Goal: Task Accomplishment & Management: Manage account settings

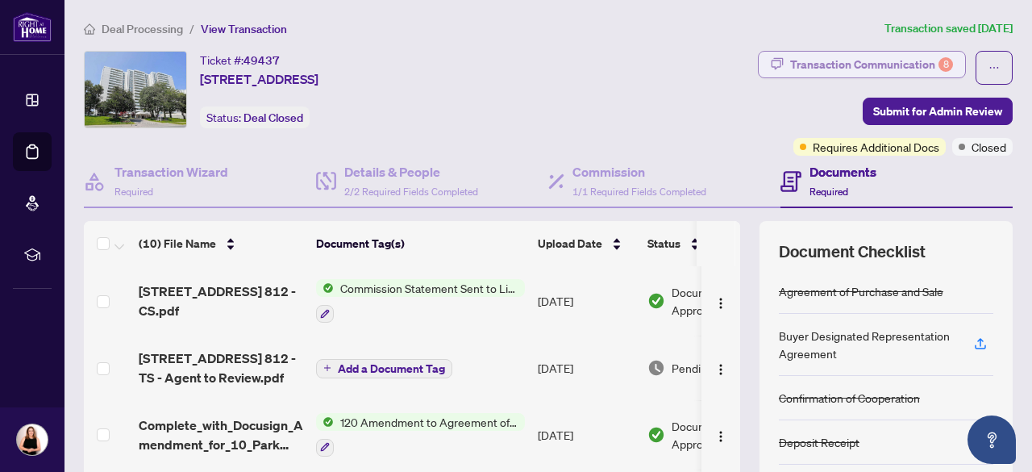
click at [867, 60] on div "Transaction Communication 8" at bounding box center [871, 65] width 163 height 26
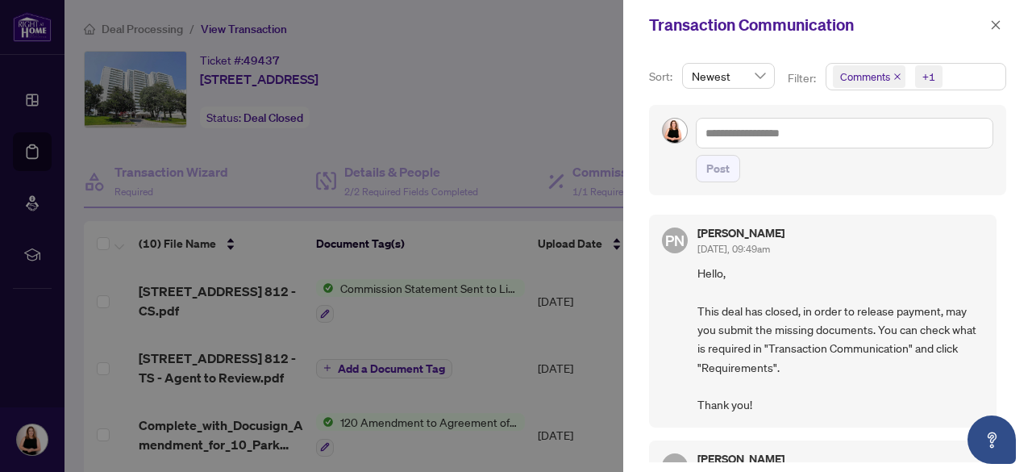
drag, startPoint x: 1008, startPoint y: 234, endPoint x: 1008, endPoint y: 243, distance: 8.9
click at [1008, 243] on div "Sort: Newest Filter: Comments +1 Post PN [PERSON_NAME] [DATE], 09:49am Hello, T…" at bounding box center [827, 261] width 409 height 422
click at [883, 410] on span "Hello, This deal has closed, in order to release payment, may you submit the mi…" at bounding box center [840, 339] width 286 height 151
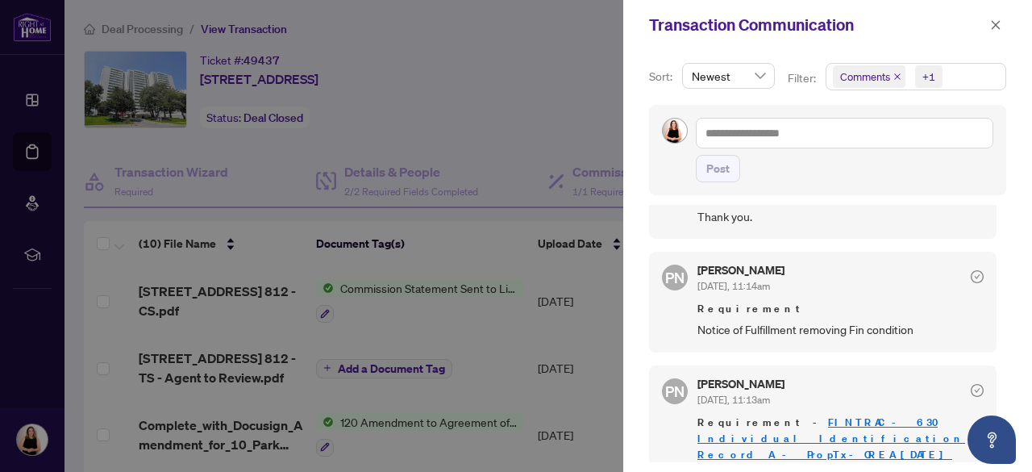
scroll to position [375, 0]
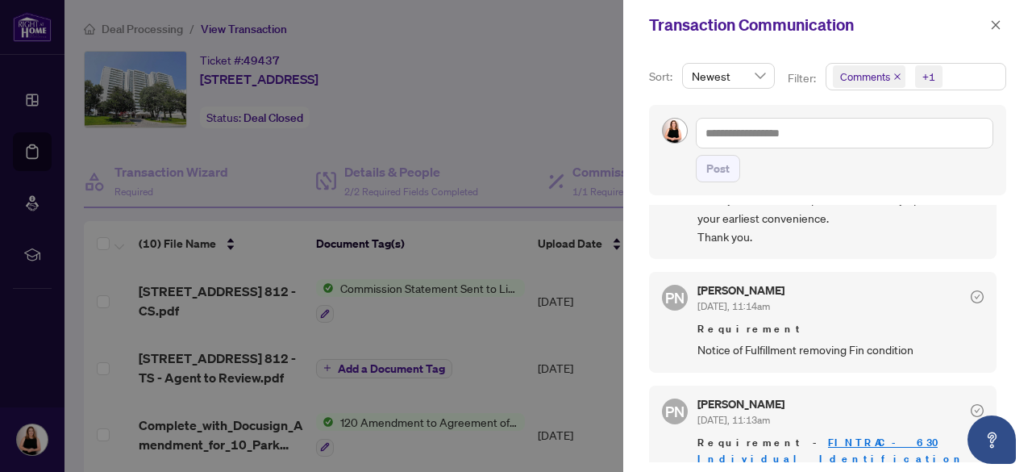
click at [576, 130] on div at bounding box center [516, 236] width 1032 height 472
click at [995, 27] on icon "close" at bounding box center [995, 24] width 11 height 11
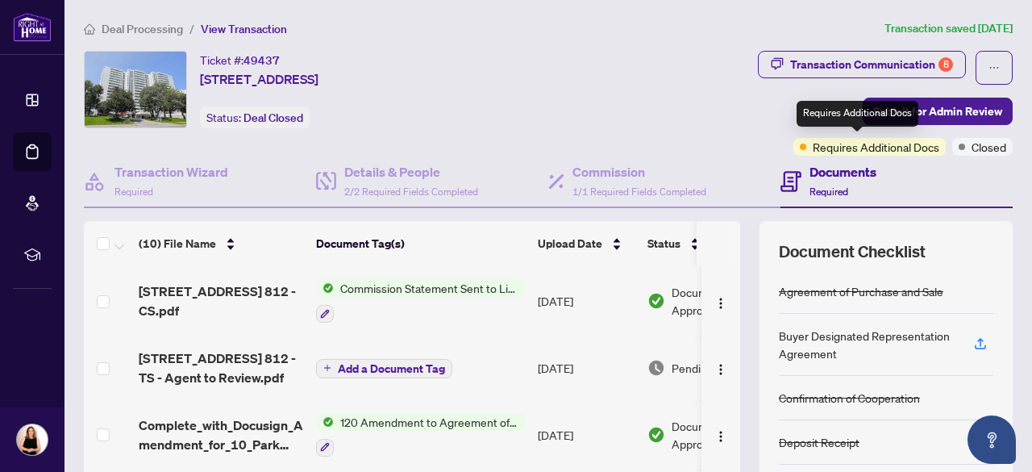
click at [891, 153] on span "Requires Additional Docs" at bounding box center [876, 147] width 127 height 18
click at [858, 148] on span "Requires Additional Docs" at bounding box center [876, 147] width 127 height 18
click at [839, 173] on h4 "Documents" at bounding box center [842, 171] width 67 height 19
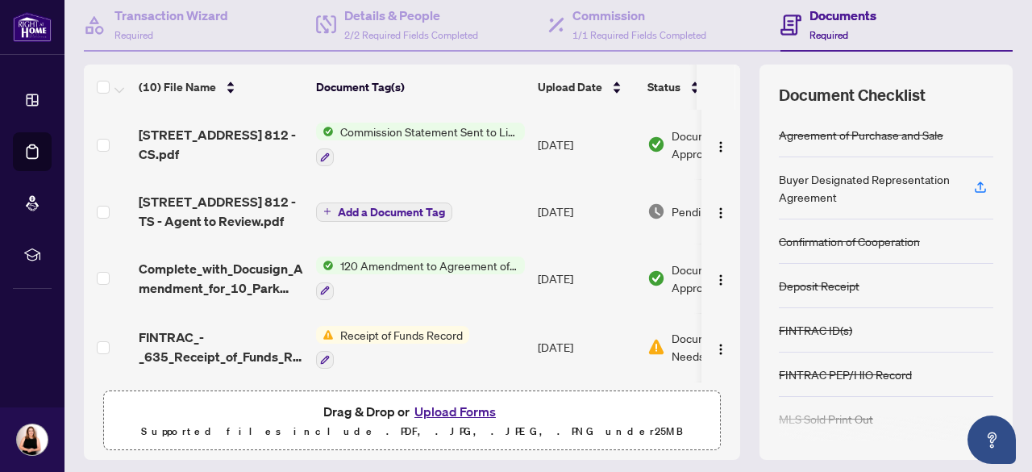
scroll to position [201, 0]
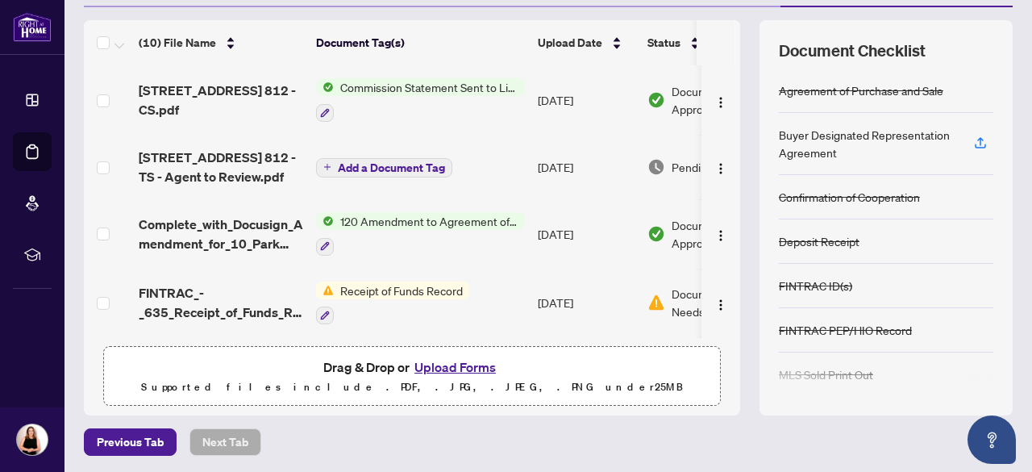
click at [414, 288] on span "Receipt of Funds Record" at bounding box center [401, 290] width 135 height 18
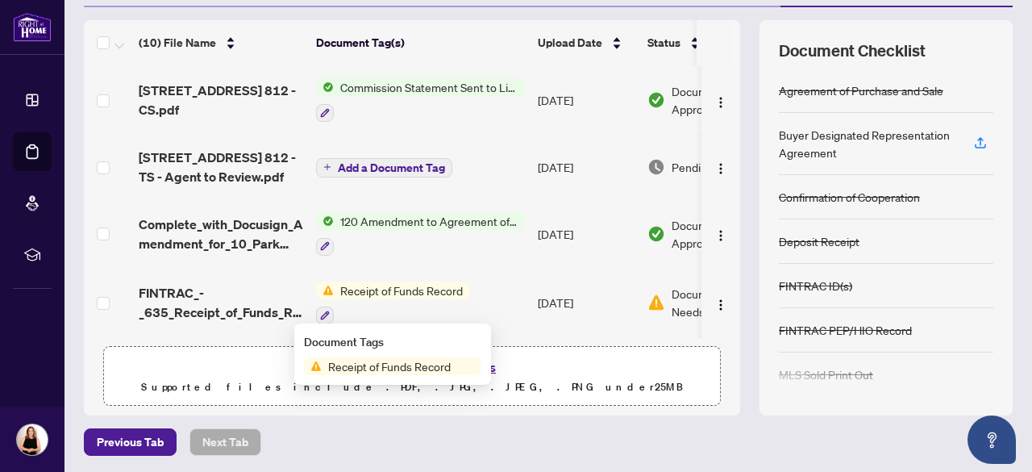
click at [387, 374] on span "Receipt of Funds Record" at bounding box center [389, 366] width 135 height 18
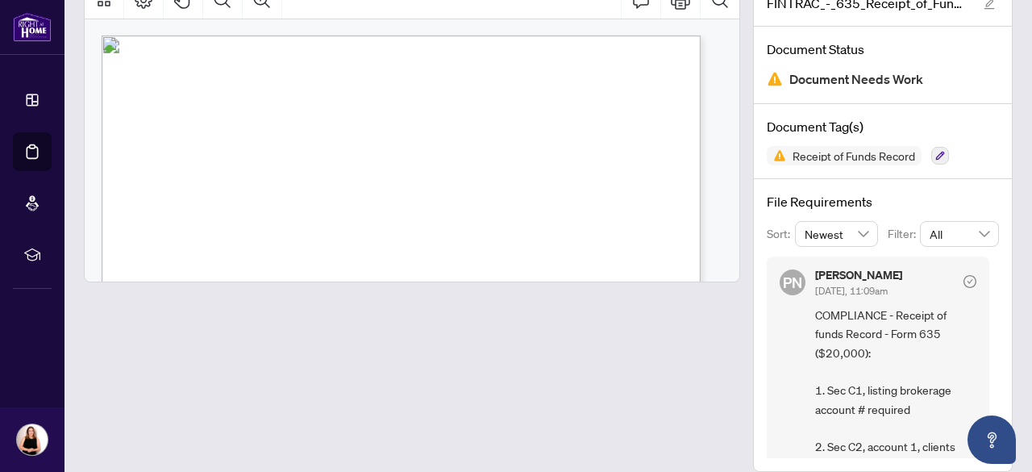
scroll to position [132, 0]
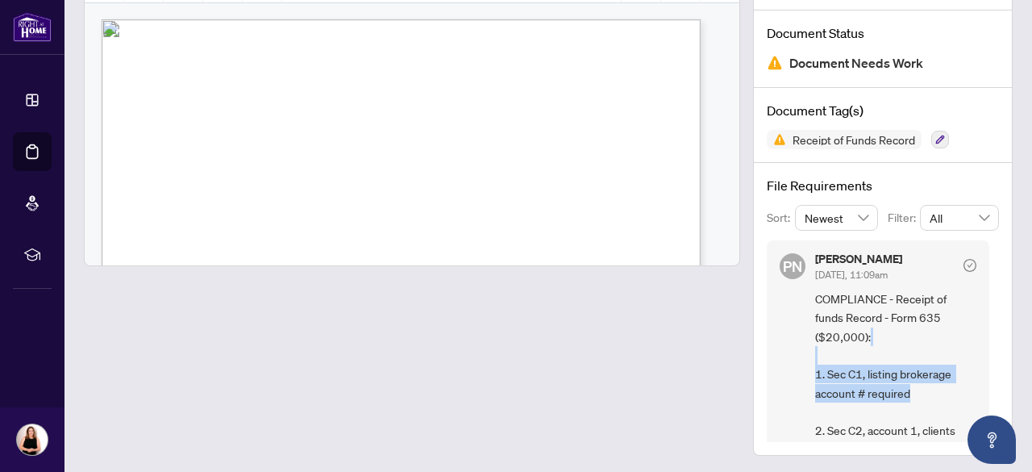
drag, startPoint x: 977, startPoint y: 329, endPoint x: 978, endPoint y: 385, distance: 56.4
click at [978, 385] on div "PN [PERSON_NAME] [DATE], 11:09am COMPLIANCE - Receipt of funds Record - Form 63…" at bounding box center [883, 341] width 232 height 202
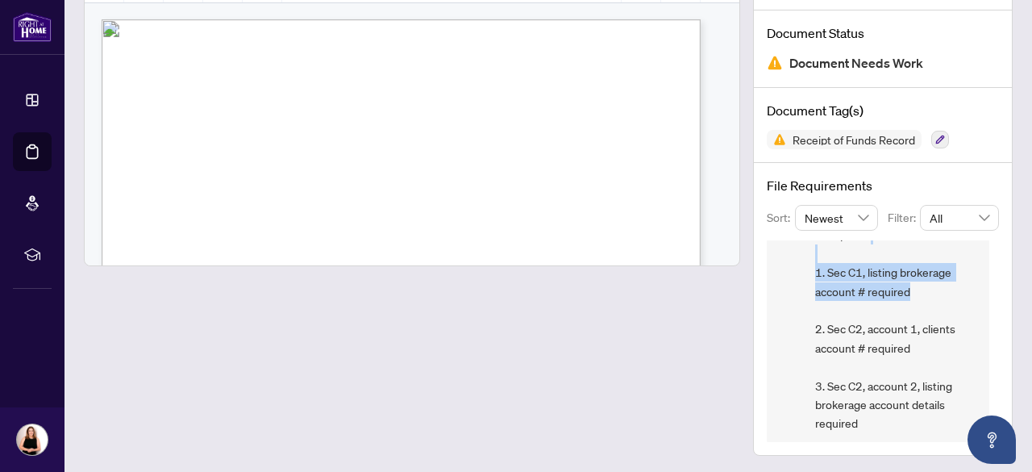
scroll to position [105, 0]
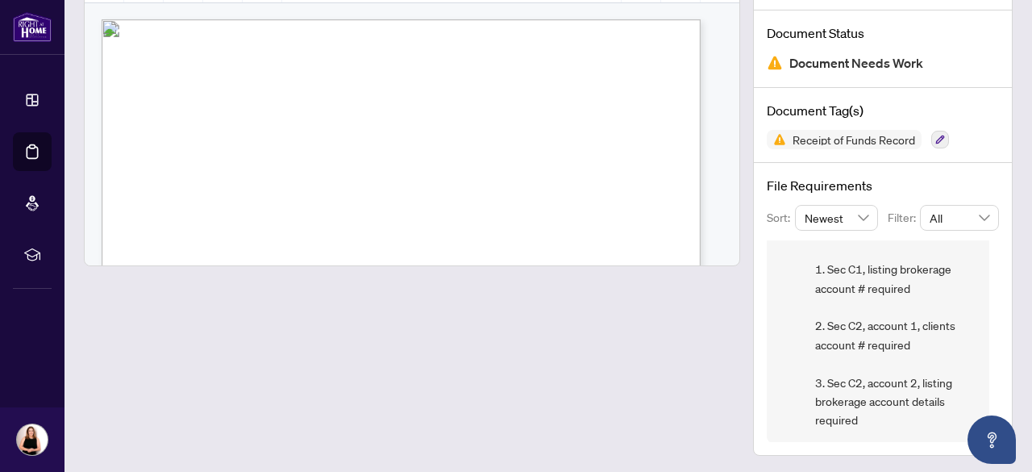
click at [780, 302] on div "PN [PERSON_NAME] [DATE], 11:09am COMPLIANCE - Receipt of funds Record - Form 63…" at bounding box center [878, 288] width 222 height 307
click at [936, 136] on icon "button" at bounding box center [940, 139] width 9 height 9
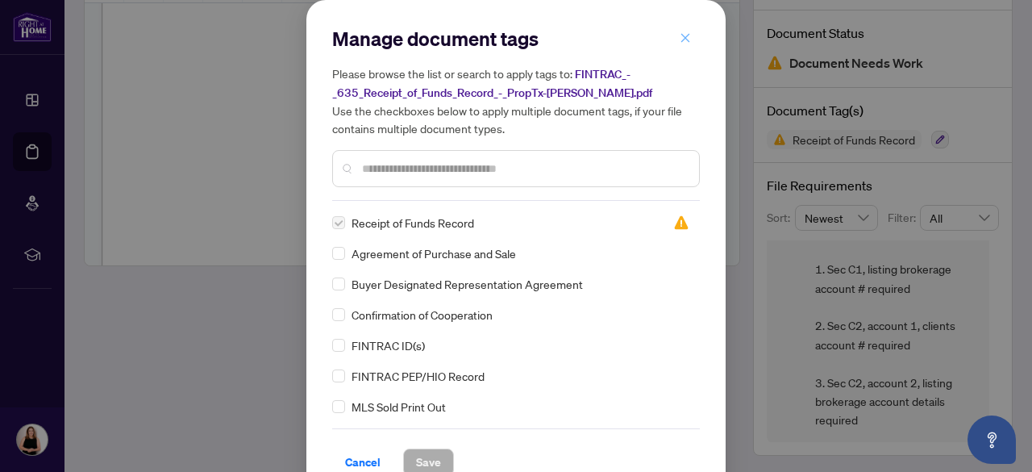
click at [681, 39] on icon "close" at bounding box center [685, 37] width 9 height 9
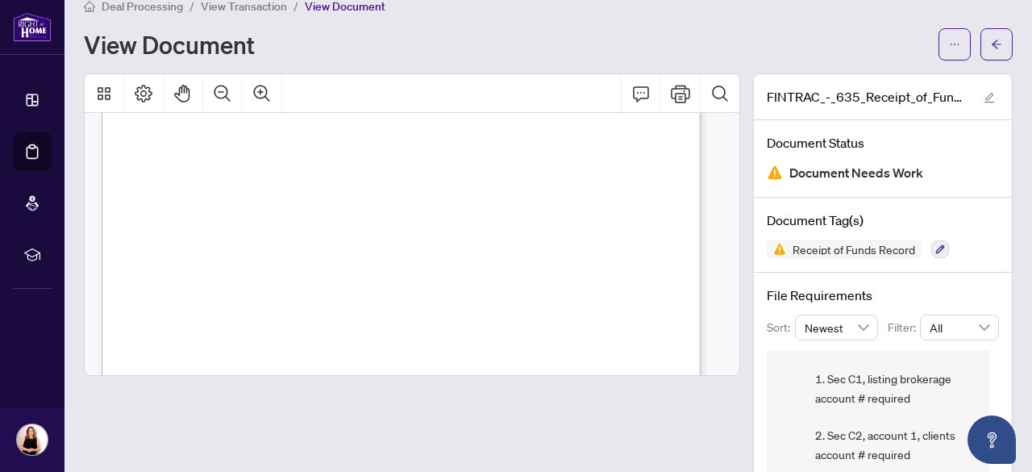
scroll to position [0, 0]
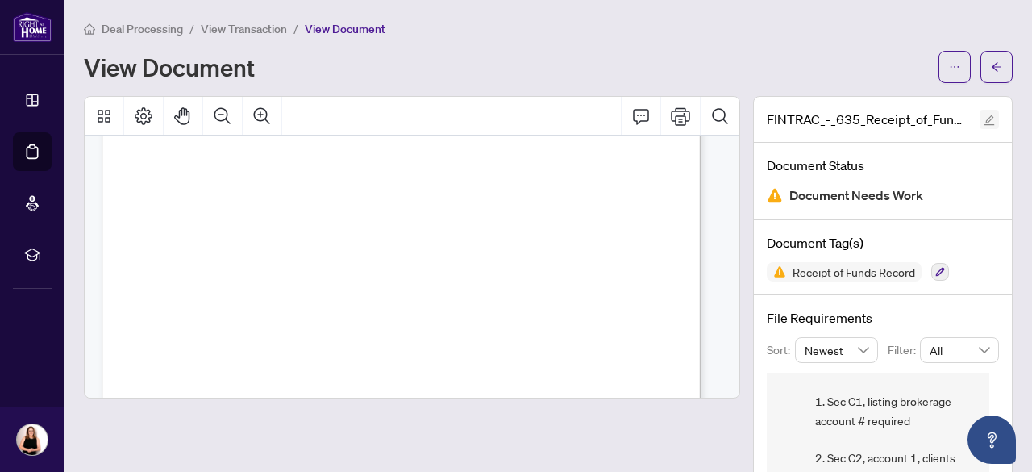
click at [984, 117] on icon "edit" at bounding box center [989, 120] width 10 height 10
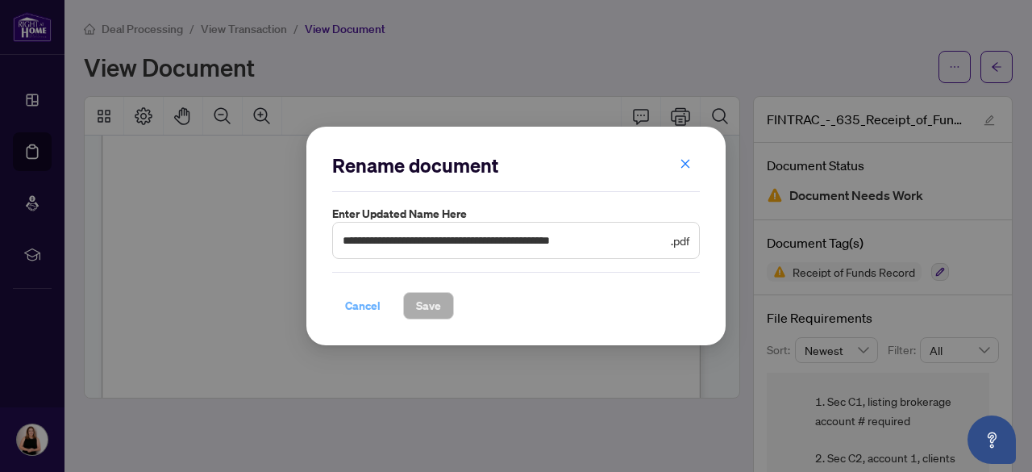
click at [355, 301] on span "Cancel" at bounding box center [362, 306] width 35 height 26
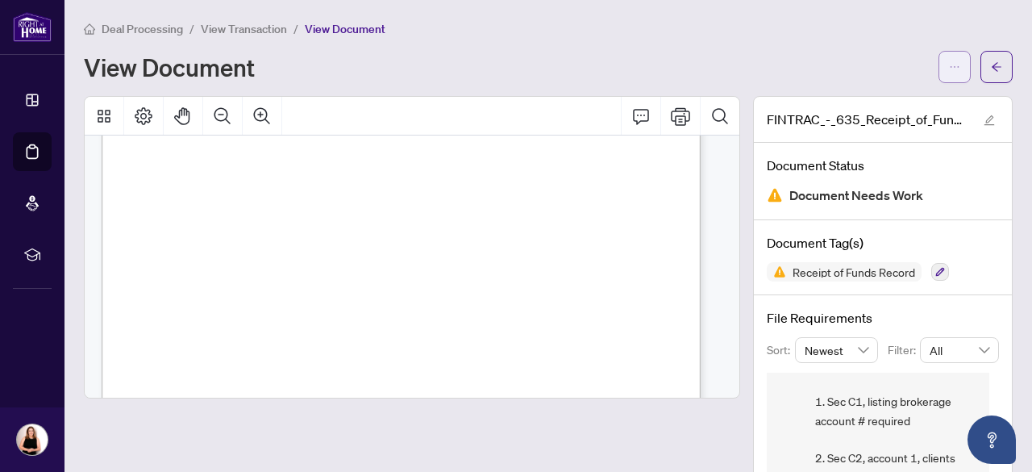
click at [938, 62] on button "button" at bounding box center [954, 67] width 32 height 32
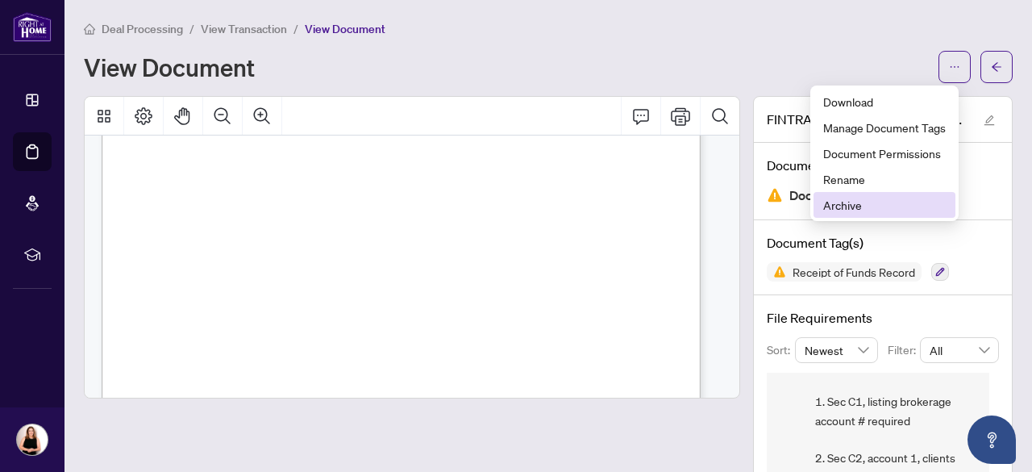
click at [850, 206] on span "Archive" at bounding box center [884, 205] width 123 height 18
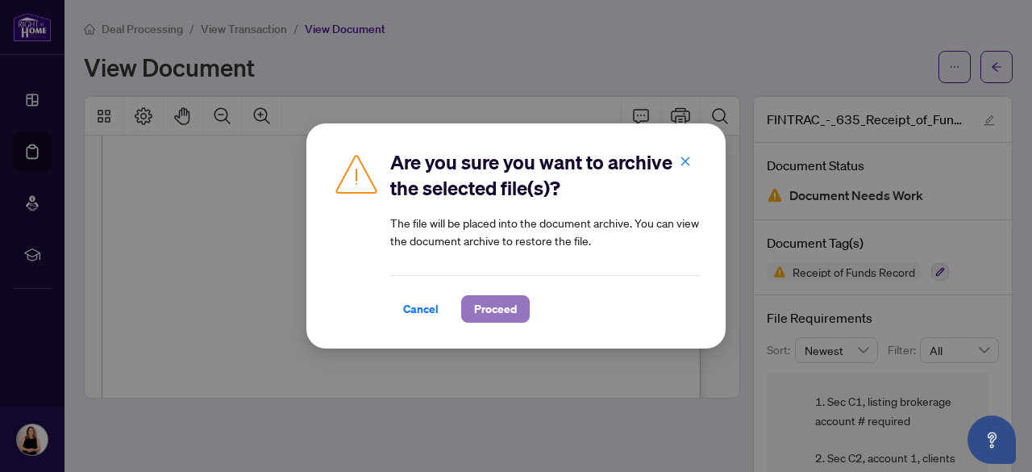
click at [497, 309] on span "Proceed" at bounding box center [495, 309] width 43 height 26
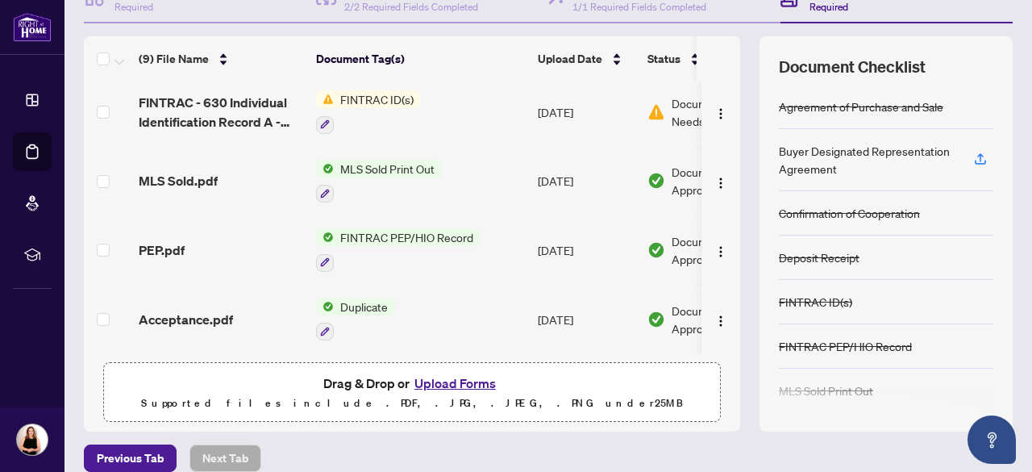
scroll to position [185, 0]
click at [439, 381] on button "Upload Forms" at bounding box center [454, 382] width 91 height 21
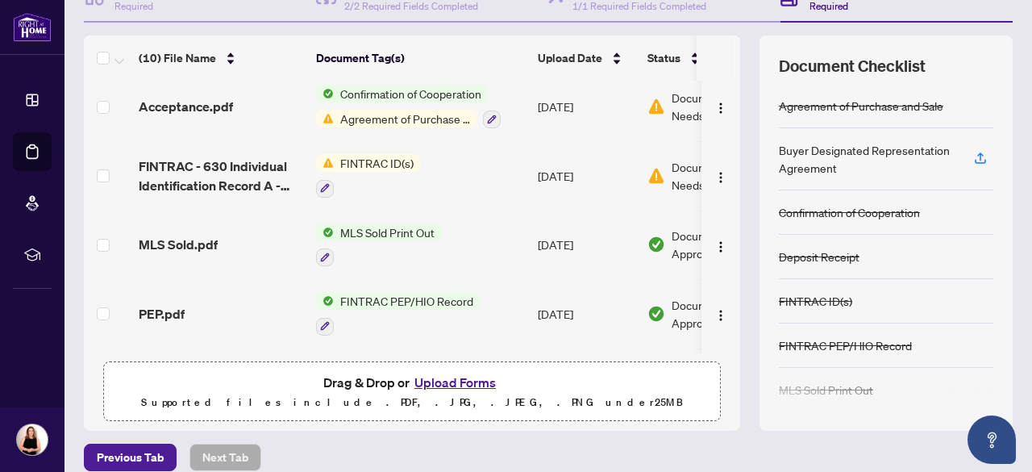
click at [421, 114] on span "Agreement of Purchase and Sale" at bounding box center [405, 119] width 143 height 18
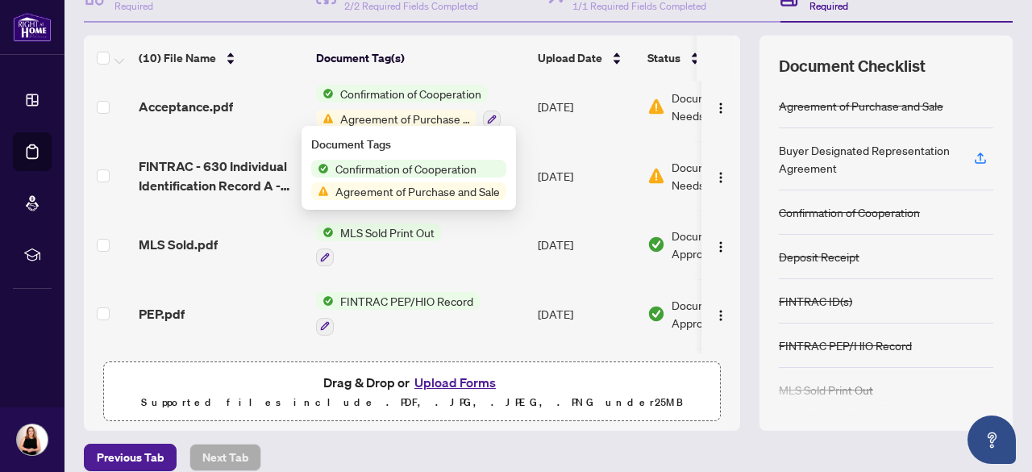
click at [437, 185] on span "Agreement of Purchase and Sale" at bounding box center [417, 191] width 177 height 18
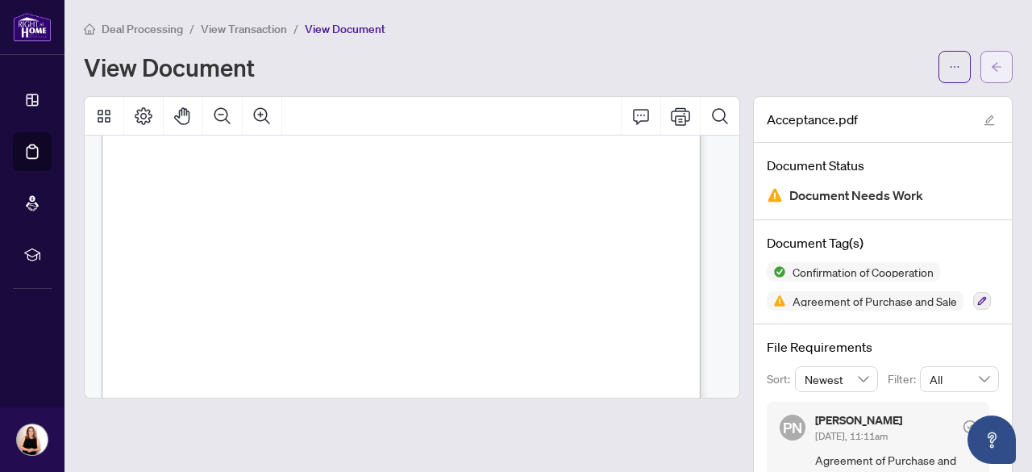
click at [991, 62] on button "button" at bounding box center [996, 67] width 32 height 32
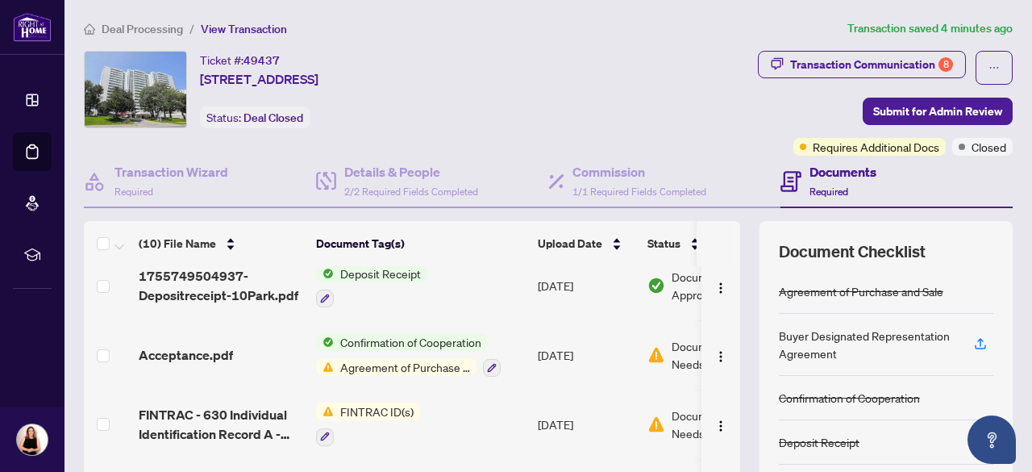
scroll to position [284, 0]
click at [495, 361] on icon "button" at bounding box center [492, 365] width 9 height 9
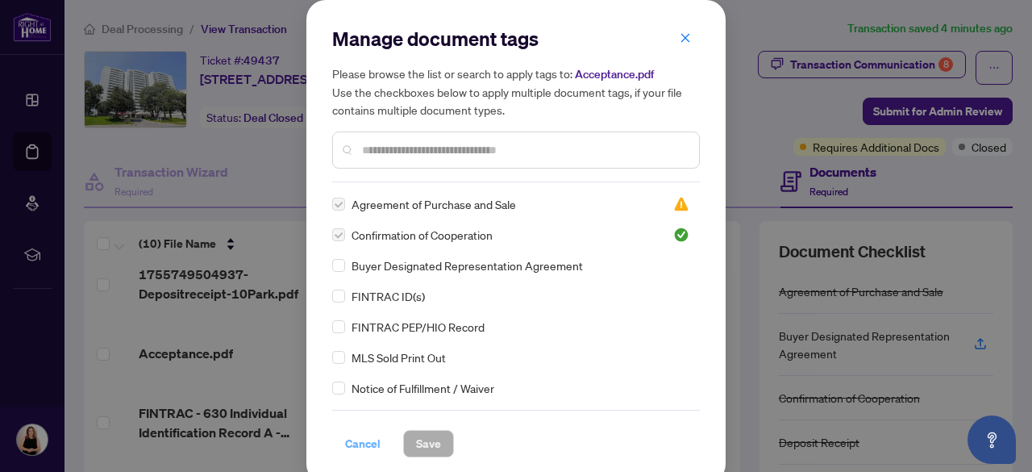
click at [351, 443] on span "Cancel" at bounding box center [362, 443] width 35 height 26
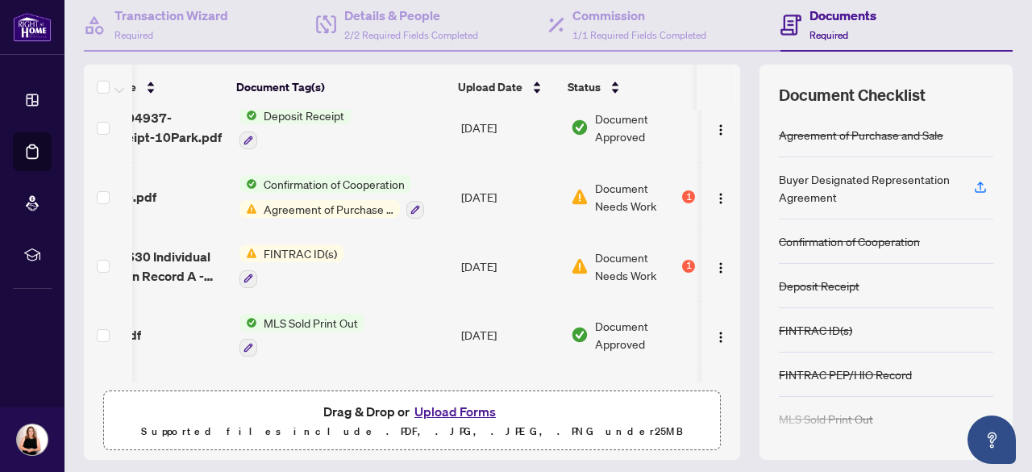
scroll to position [0, 94]
click at [714, 197] on img "button" at bounding box center [720, 198] width 13 height 13
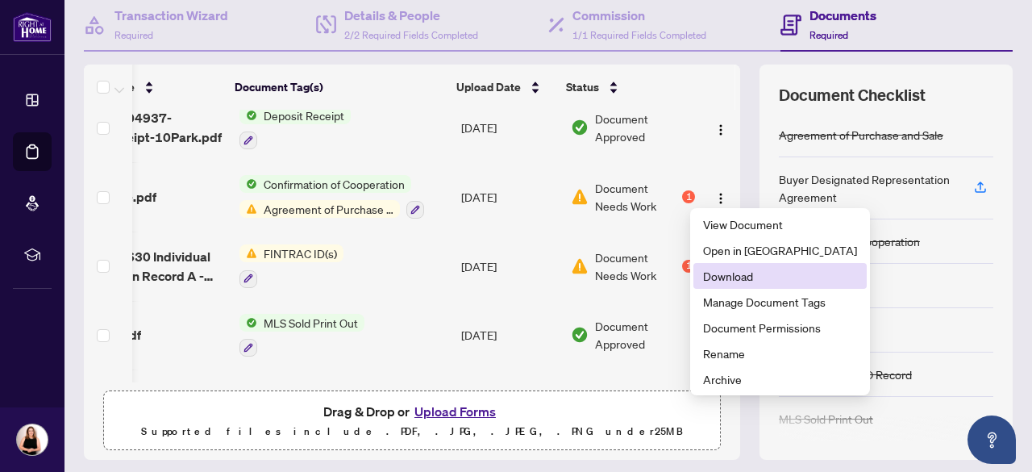
click at [741, 275] on span "Download" at bounding box center [780, 276] width 154 height 18
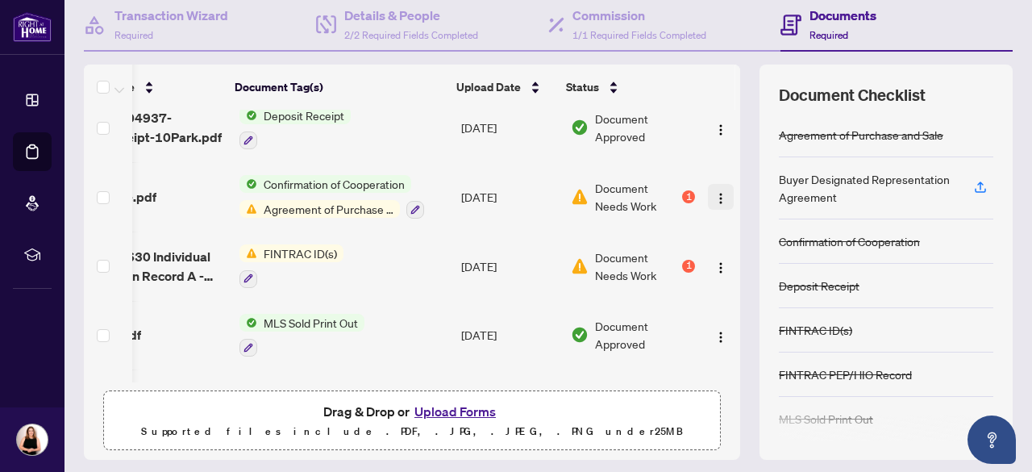
click at [714, 193] on img "button" at bounding box center [720, 198] width 13 height 13
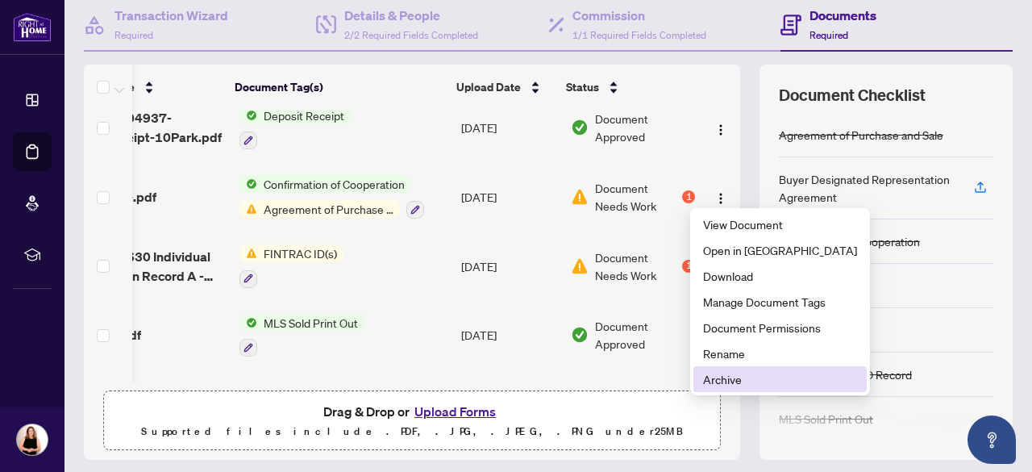
click at [743, 378] on span "Archive" at bounding box center [780, 379] width 154 height 18
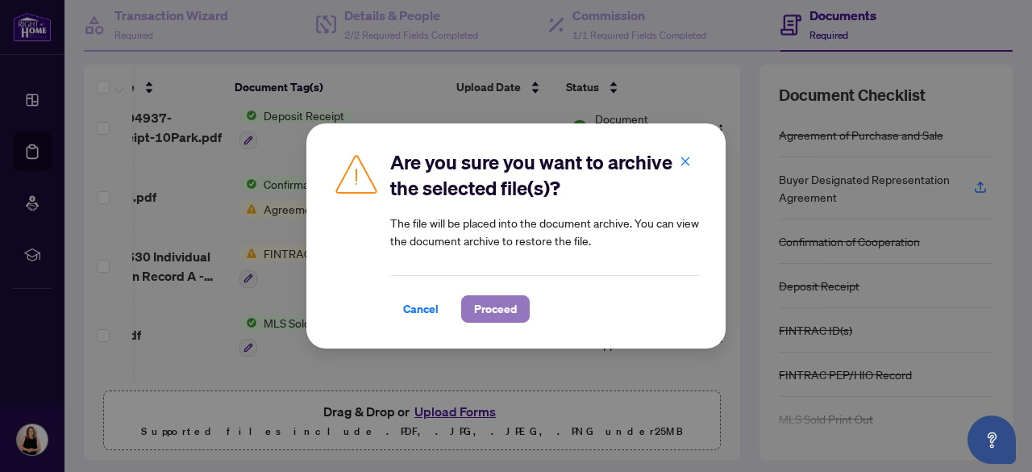
click at [501, 305] on span "Proceed" at bounding box center [495, 309] width 43 height 26
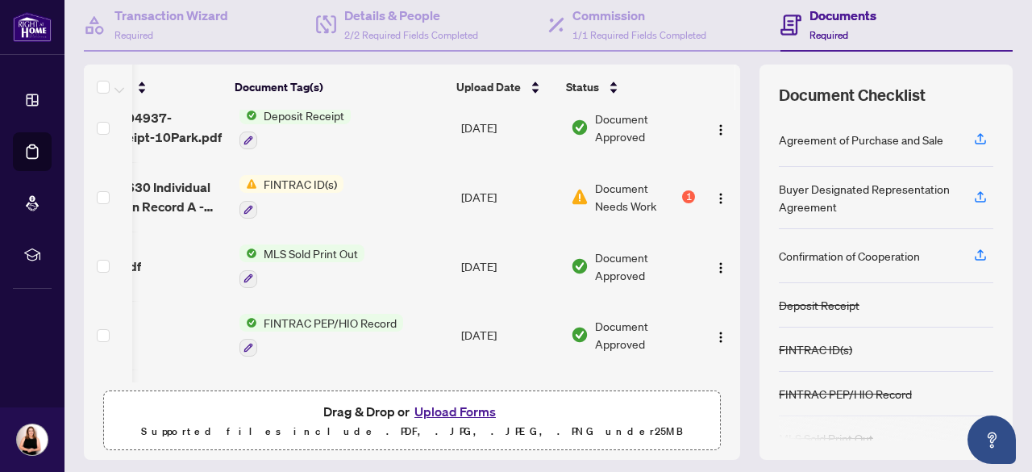
click at [448, 408] on button "Upload Forms" at bounding box center [454, 411] width 91 height 21
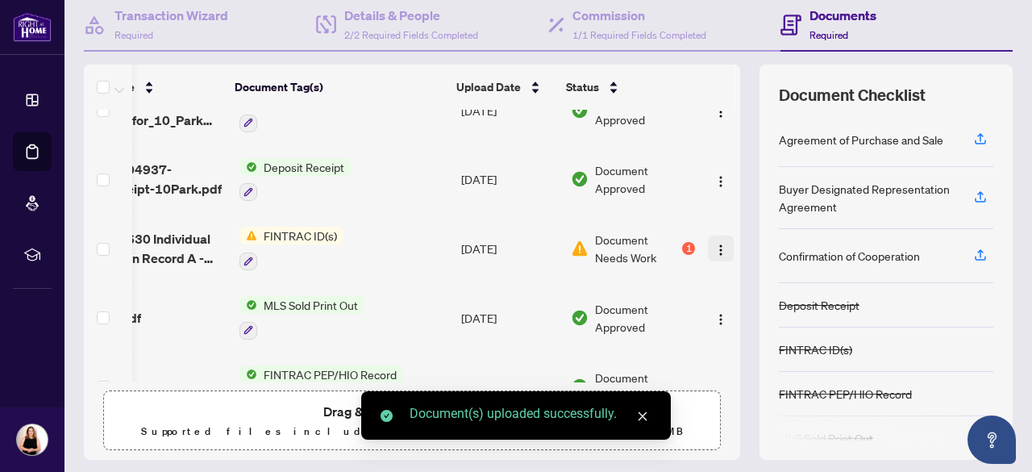
click at [714, 246] on img "button" at bounding box center [720, 249] width 13 height 13
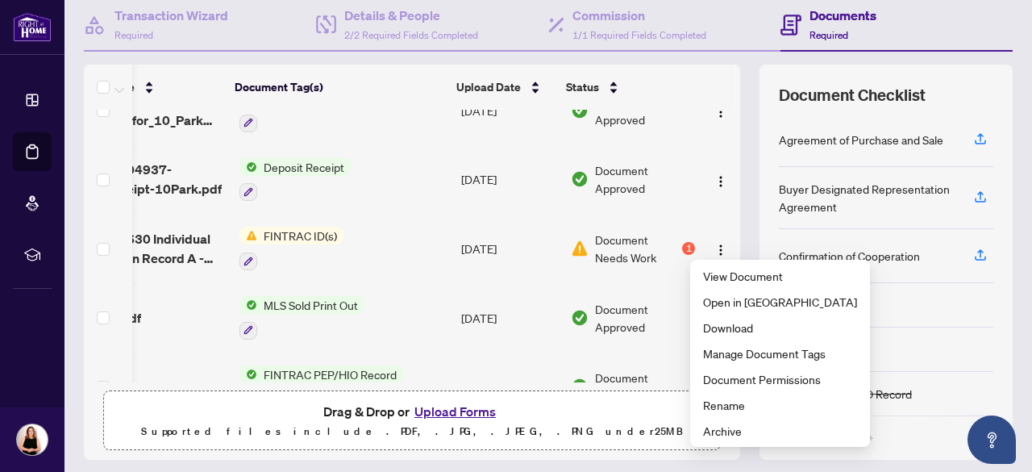
click at [616, 249] on span "Document Needs Work" at bounding box center [637, 248] width 84 height 35
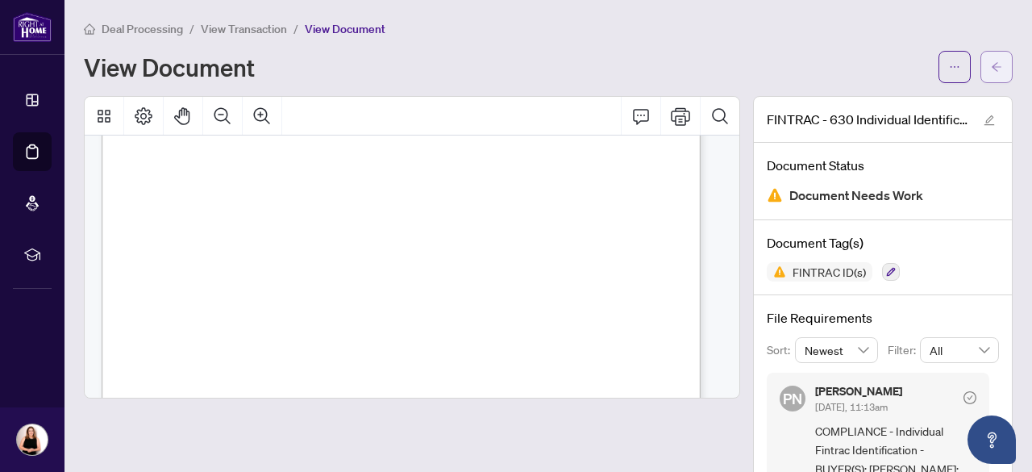
click at [990, 65] on button "button" at bounding box center [996, 67] width 32 height 32
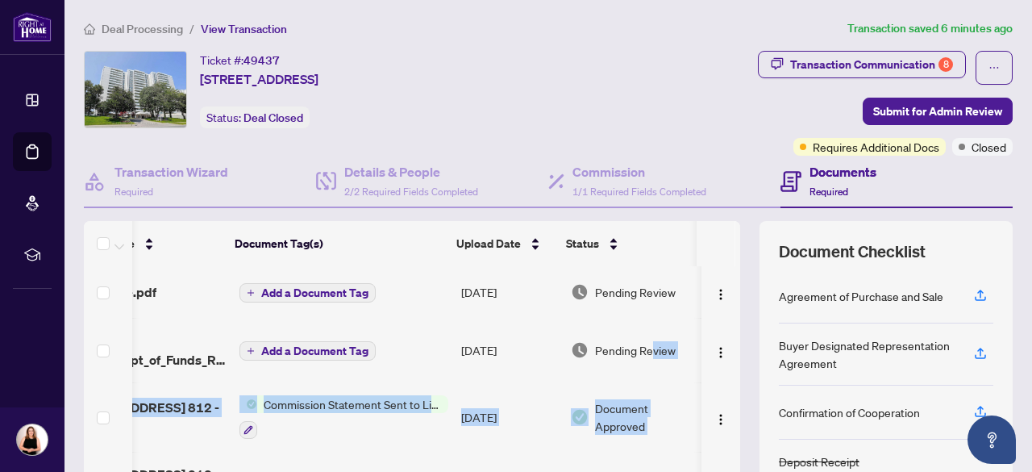
scroll to position [0, 94]
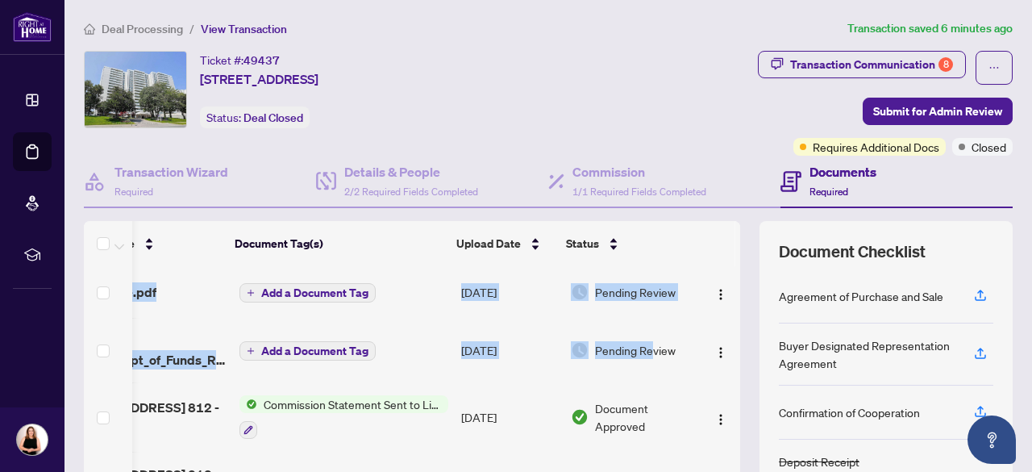
drag, startPoint x: 727, startPoint y: 342, endPoint x: 724, endPoint y: 450, distance: 108.1
click at [724, 450] on div "(10) File Name Document Tag(s) Upload Date Status Acceptance.pdf Add a Document…" at bounding box center [548, 418] width 929 height 395
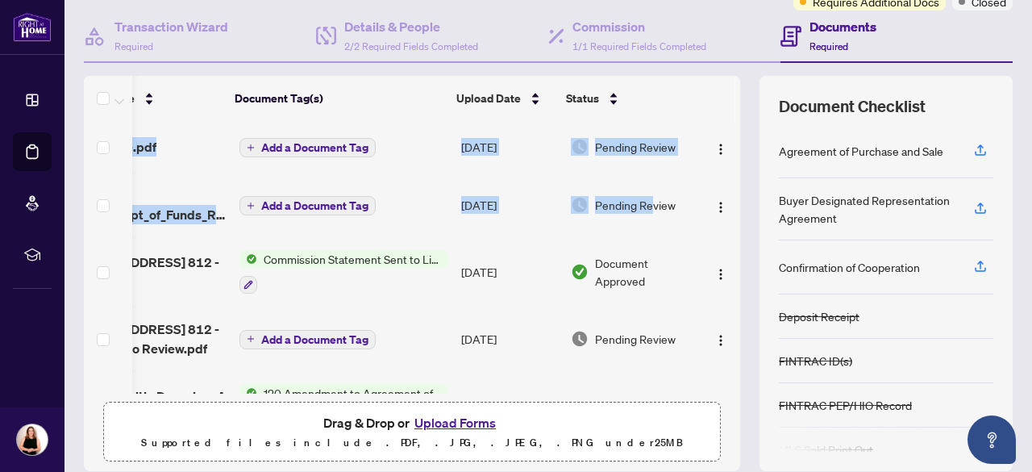
scroll to position [0, 0]
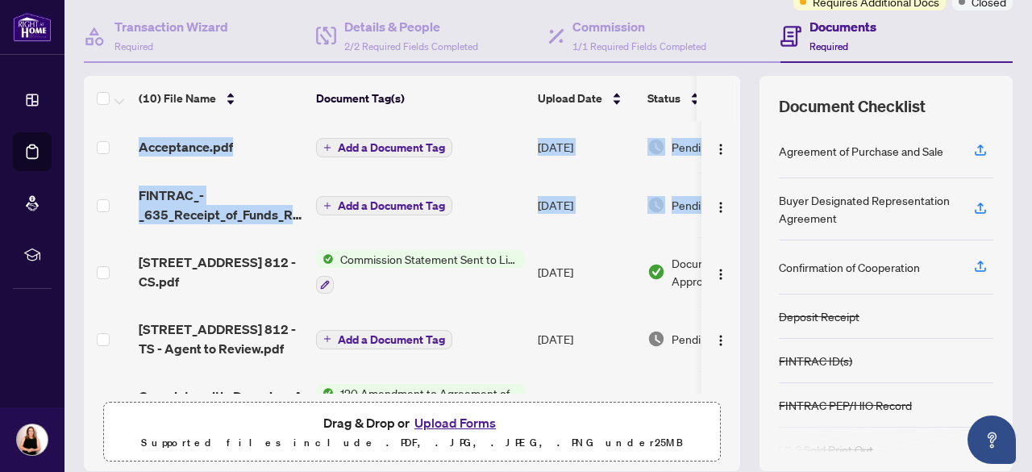
click at [577, 241] on td "[DATE]" at bounding box center [586, 271] width 110 height 69
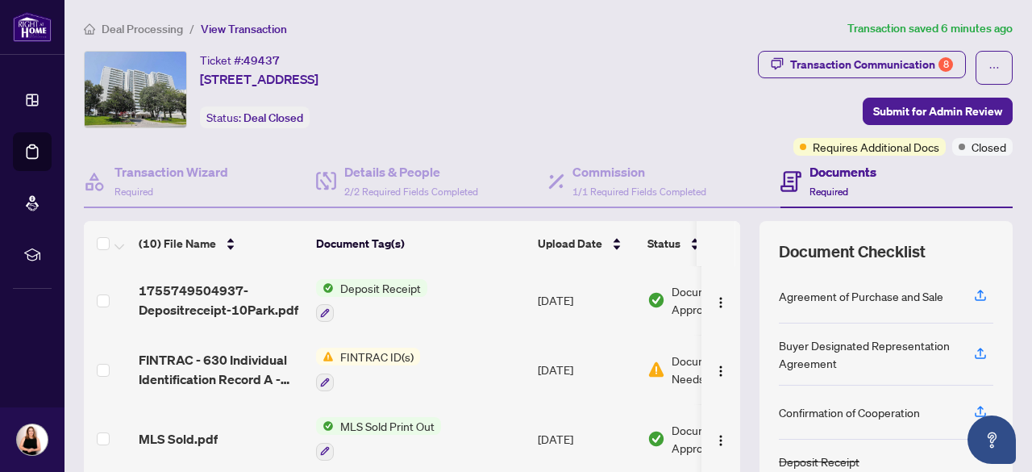
scroll to position [326, 0]
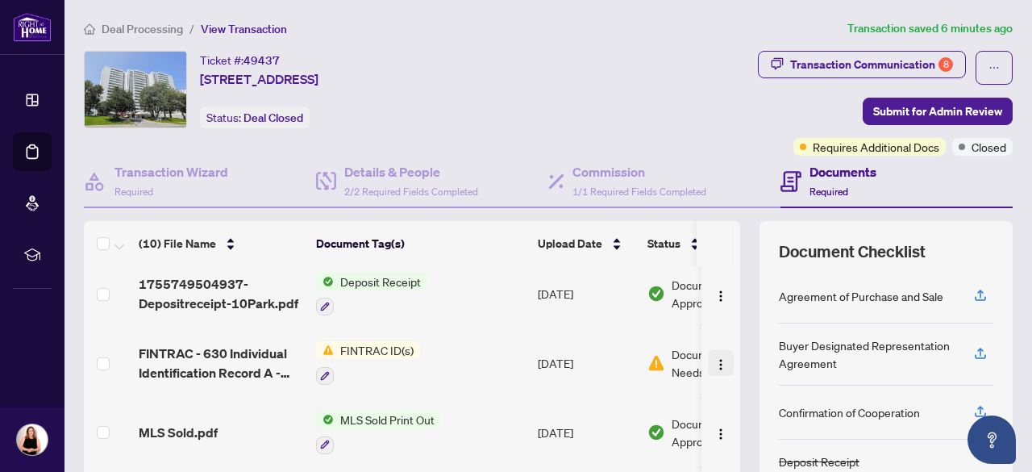
click at [714, 364] on img "button" at bounding box center [720, 364] width 13 height 13
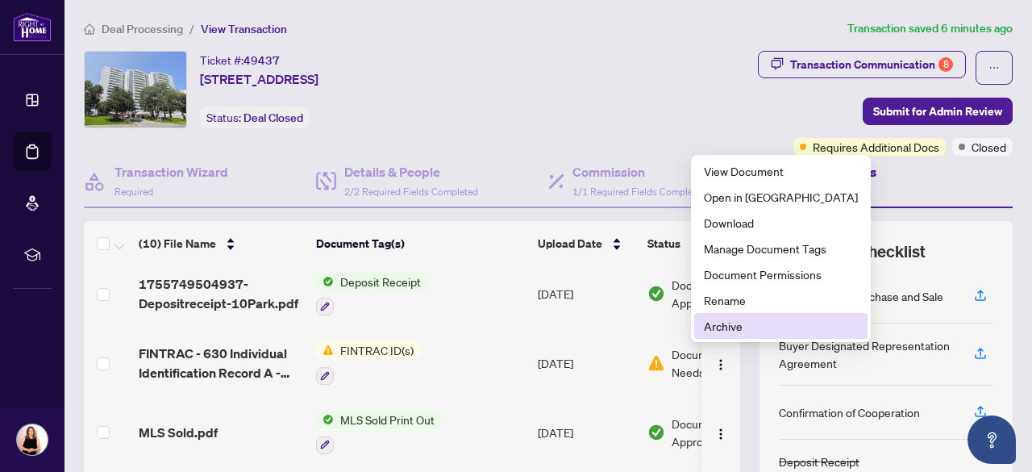
click at [729, 326] on span "Archive" at bounding box center [781, 326] width 154 height 18
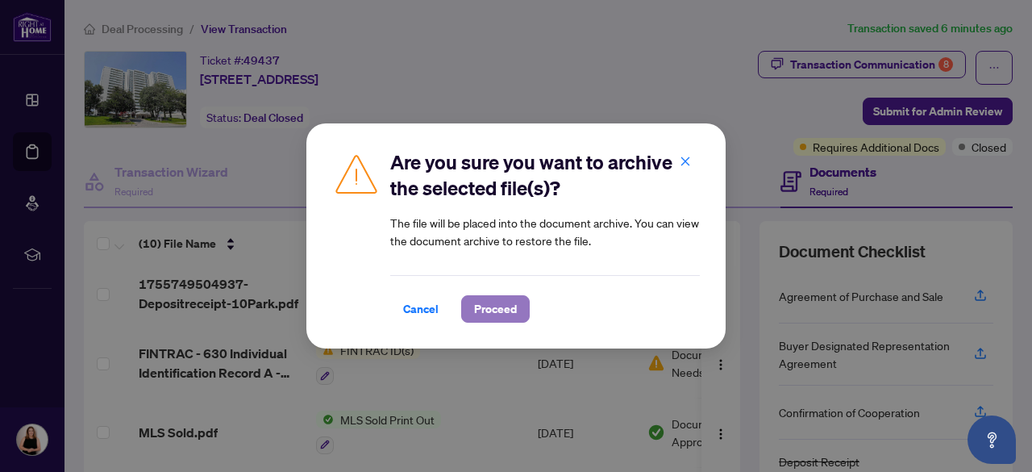
click at [490, 308] on span "Proceed" at bounding box center [495, 309] width 43 height 26
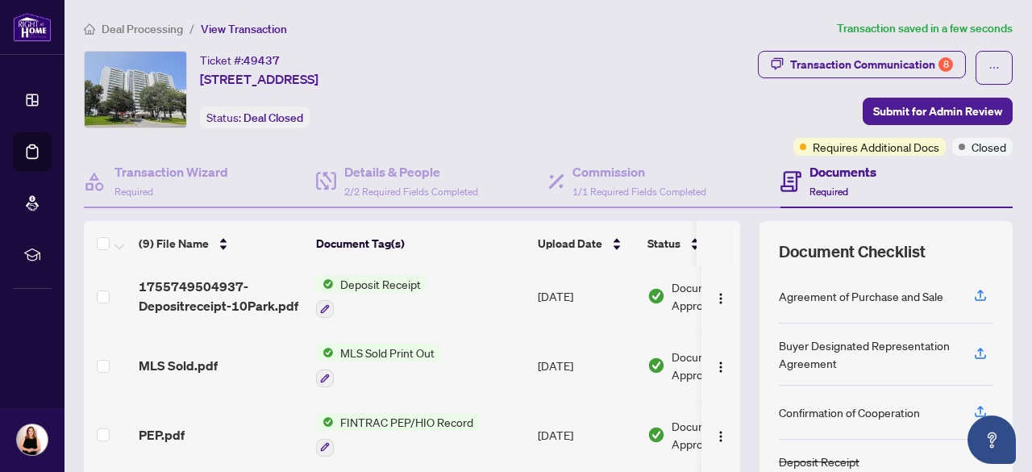
scroll to position [201, 0]
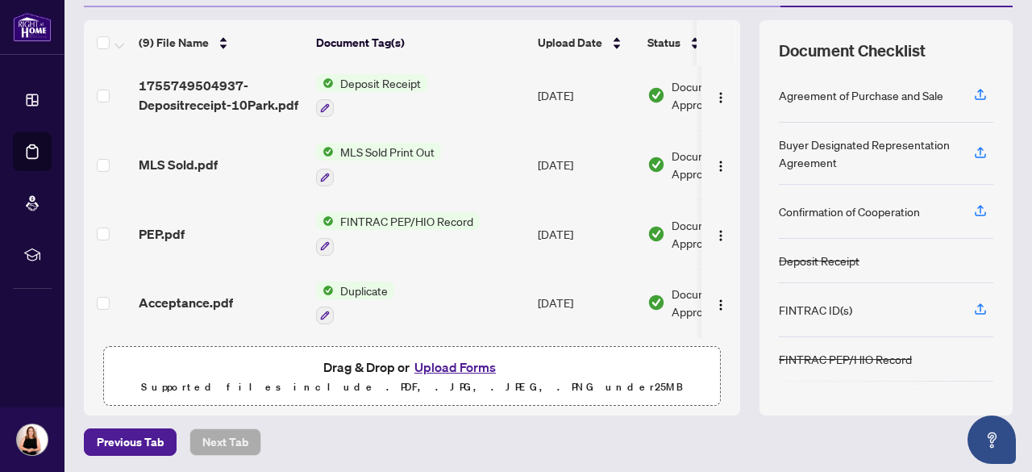
click at [463, 365] on button "Upload Forms" at bounding box center [454, 366] width 91 height 21
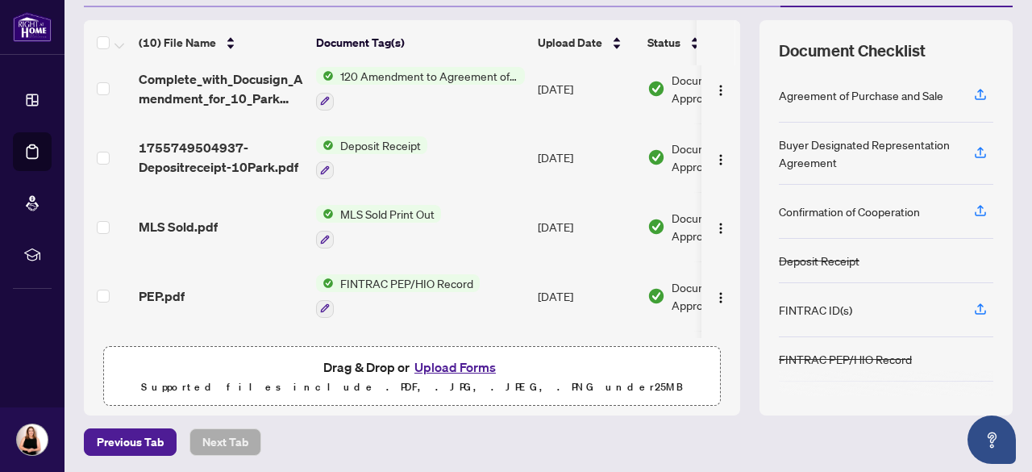
scroll to position [0, 0]
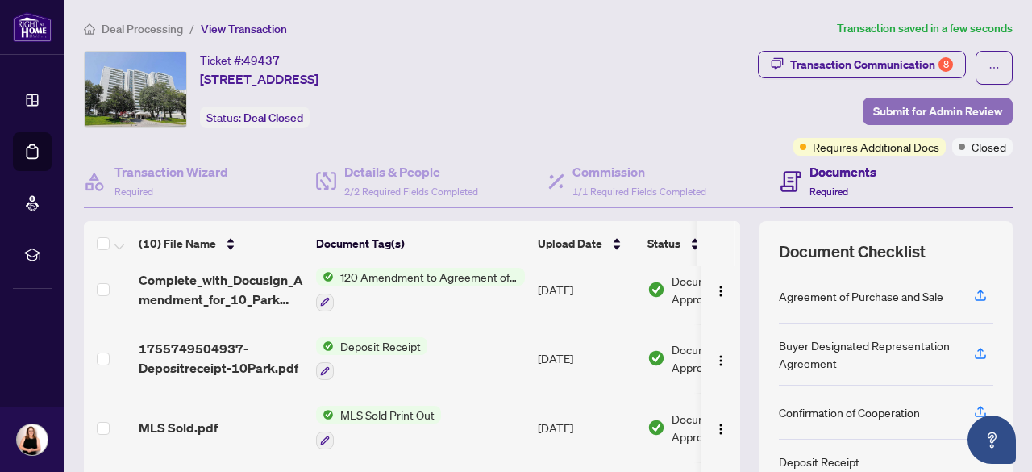
click at [913, 108] on span "Submit for Admin Review" at bounding box center [937, 111] width 129 height 26
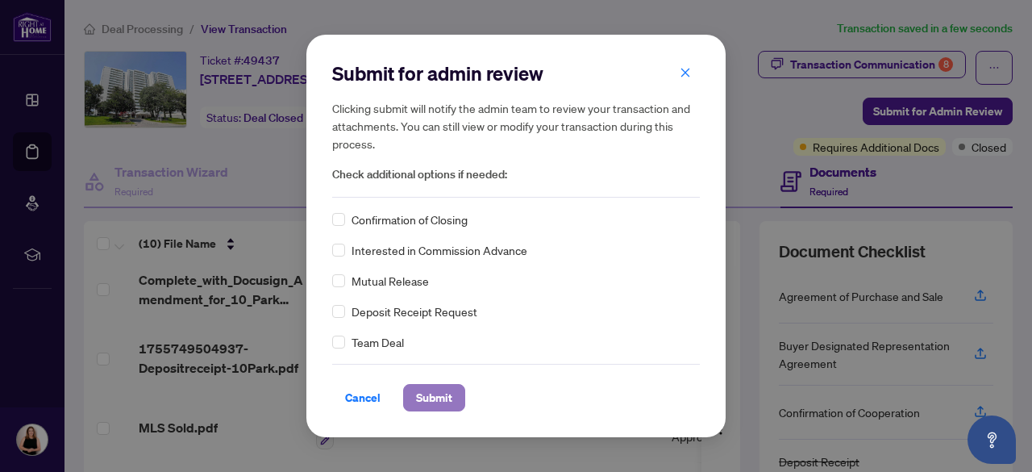
click at [427, 396] on span "Submit" at bounding box center [434, 398] width 36 height 26
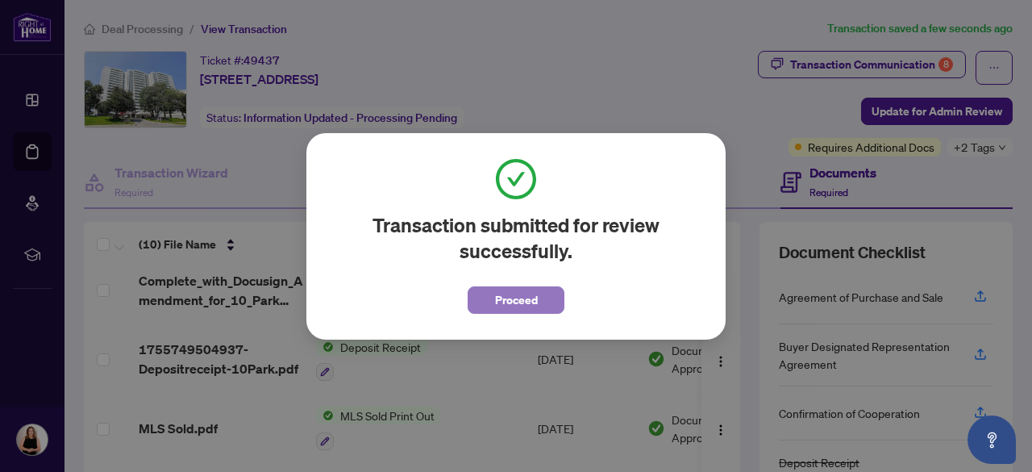
click at [530, 293] on span "Proceed" at bounding box center [516, 300] width 43 height 26
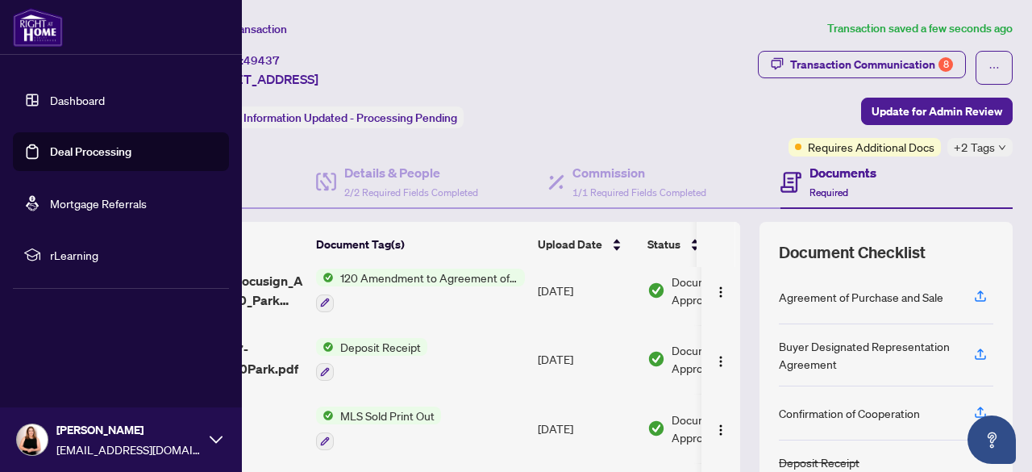
click at [84, 150] on link "Deal Processing" at bounding box center [90, 151] width 81 height 15
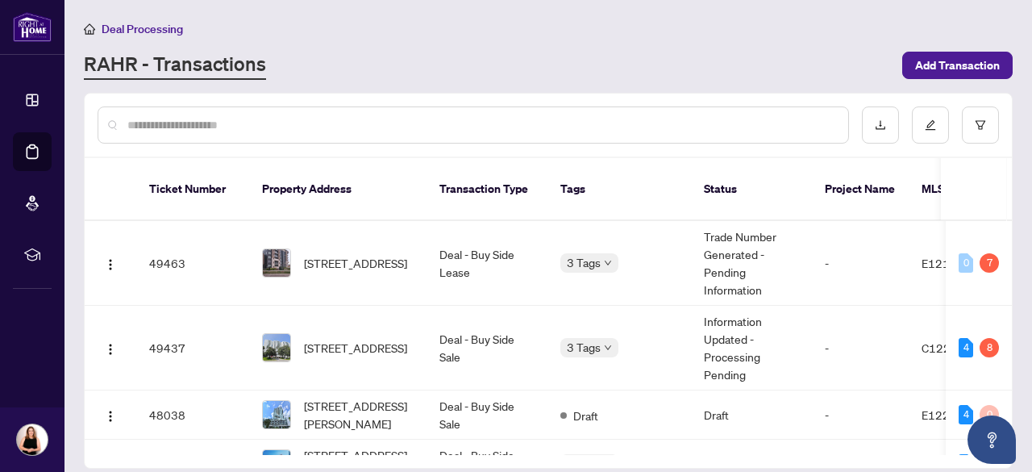
drag, startPoint x: 1012, startPoint y: 216, endPoint x: 1015, endPoint y: 239, distance: 23.5
click at [1015, 239] on main "Deal Processing [PERSON_NAME] - Transactions Add Transaction Ticket Number Prop…" at bounding box center [547, 236] width 967 height 472
click at [982, 253] on div "7" at bounding box center [988, 262] width 19 height 19
click at [358, 254] on span "[STREET_ADDRESS]" at bounding box center [355, 263] width 103 height 18
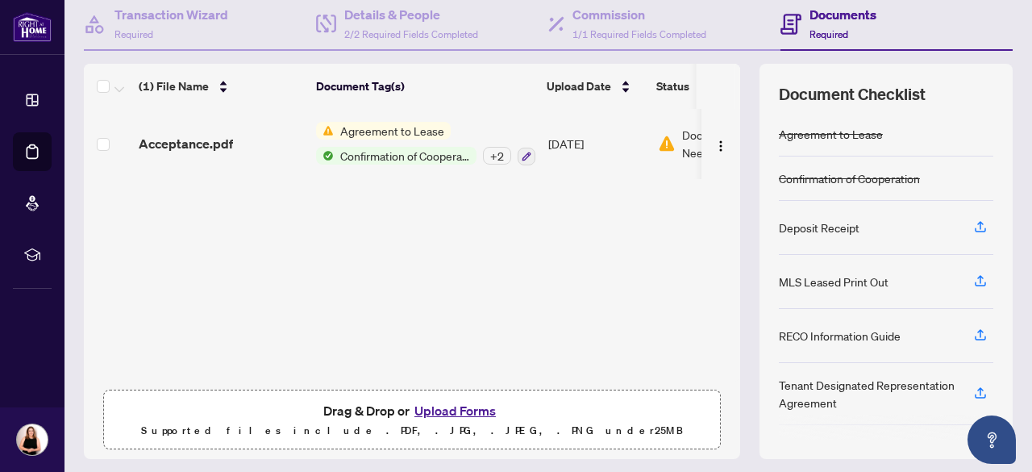
scroll to position [164, 0]
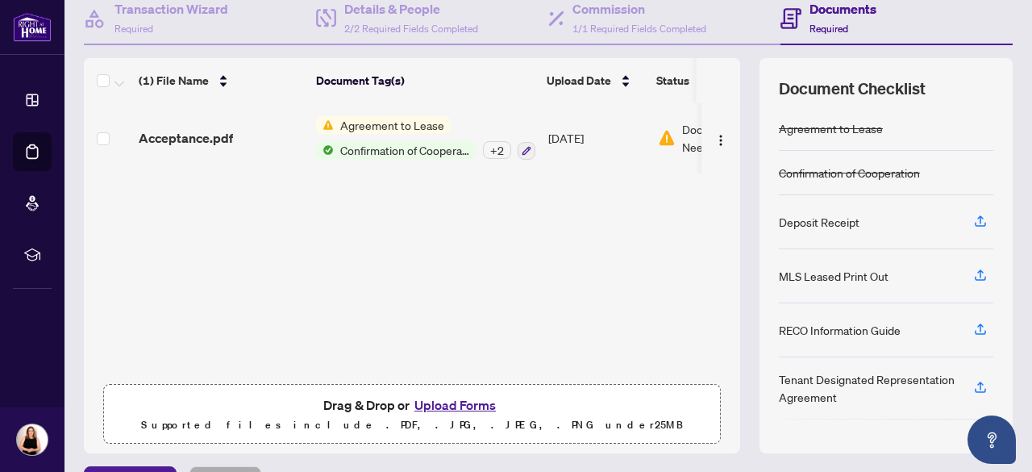
click at [395, 118] on span "Agreement to Lease" at bounding box center [392, 125] width 117 height 18
click at [668, 135] on img at bounding box center [667, 138] width 18 height 18
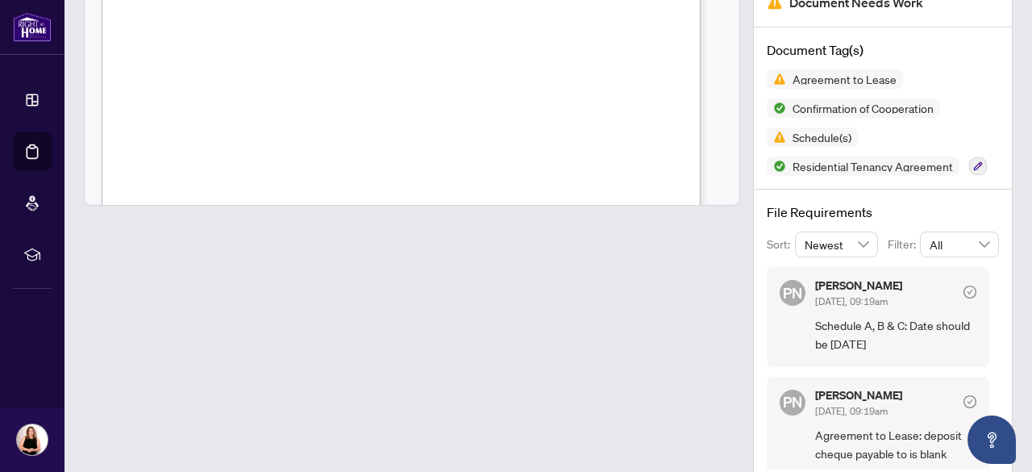
scroll to position [219, 0]
